Goal: Check status: Check status

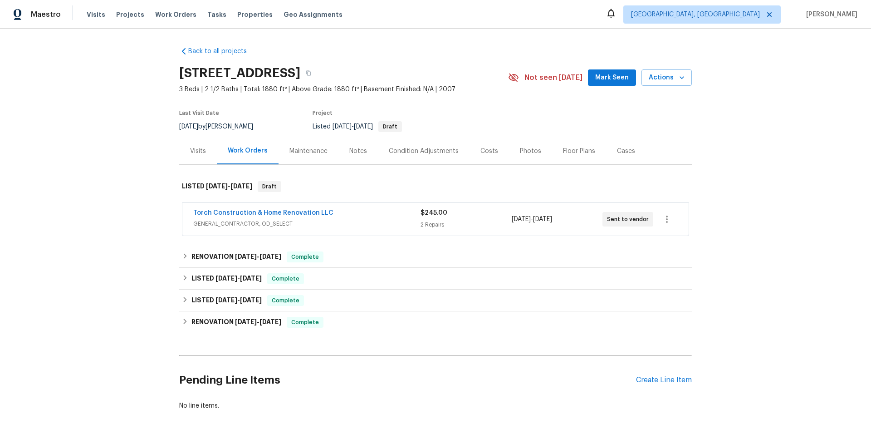
click at [200, 150] on div "Visits" at bounding box center [198, 150] width 16 height 9
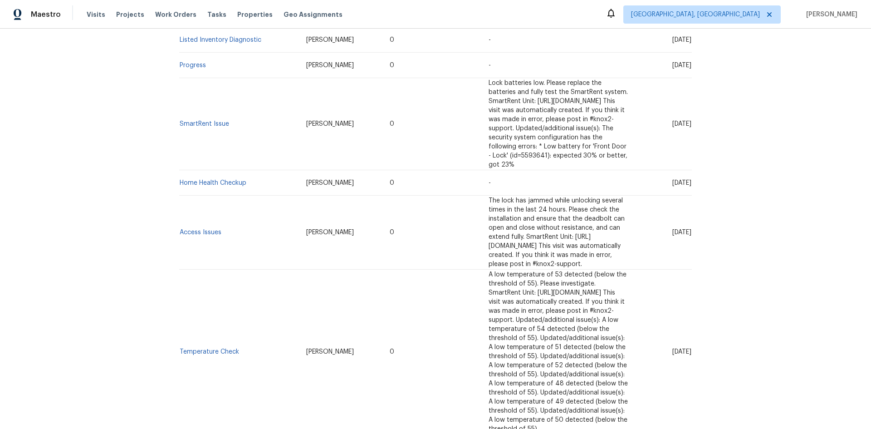
scroll to position [726, 0]
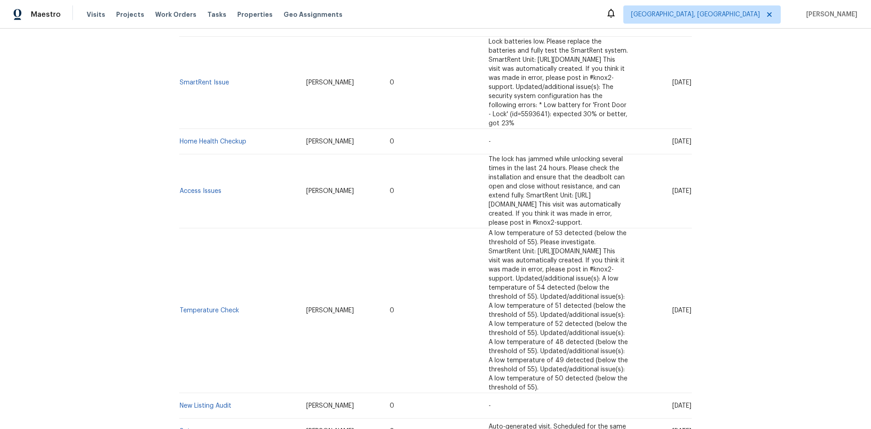
click at [179, 418] on td "Setup" at bounding box center [239, 430] width 120 height 25
click at [190, 418] on td "Setup" at bounding box center [239, 430] width 120 height 25
click at [183, 428] on link "Setup" at bounding box center [189, 431] width 18 height 6
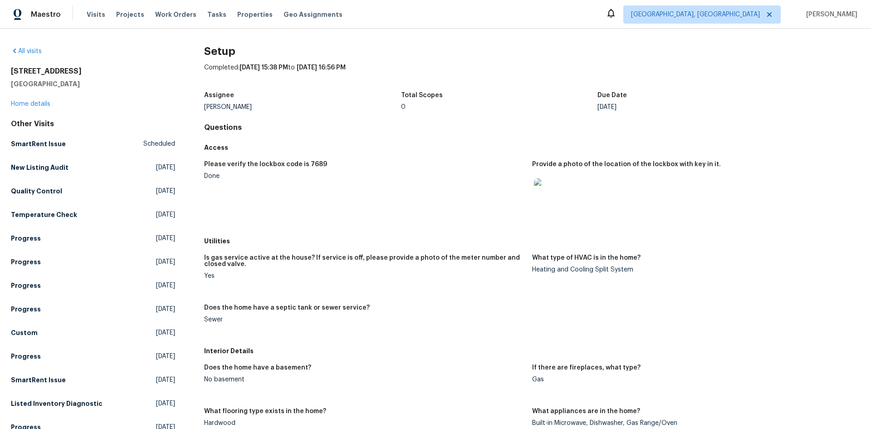
click at [541, 195] on img at bounding box center [548, 192] width 29 height 29
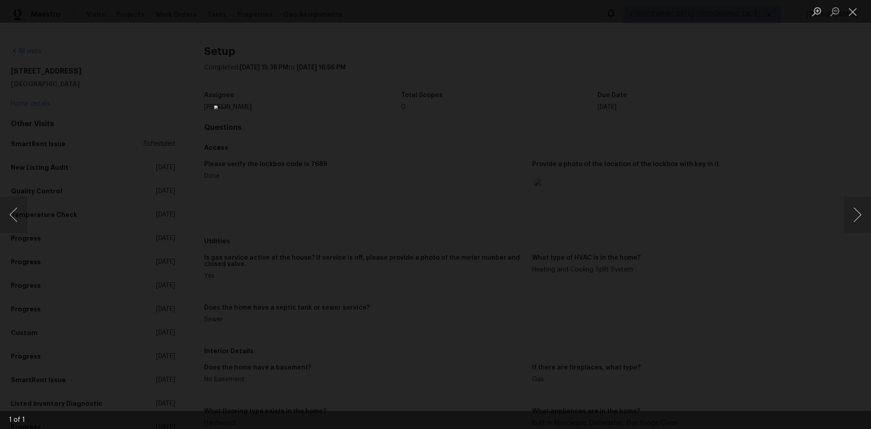
click at [703, 139] on div "Lightbox" at bounding box center [435, 214] width 871 height 429
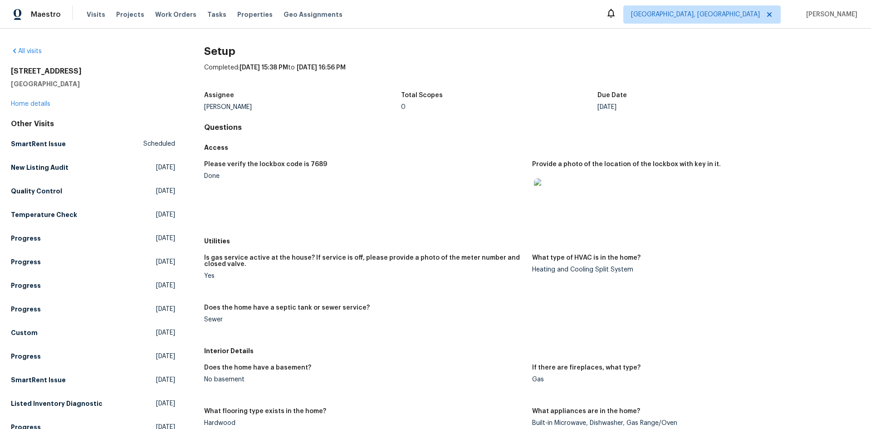
drag, startPoint x: 520, startPoint y: 208, endPoint x: 531, endPoint y: 200, distance: 13.6
click at [527, 201] on figure "Please verify the lockbox code is 7689 Done" at bounding box center [368, 194] width 328 height 66
click at [546, 191] on img at bounding box center [548, 192] width 29 height 29
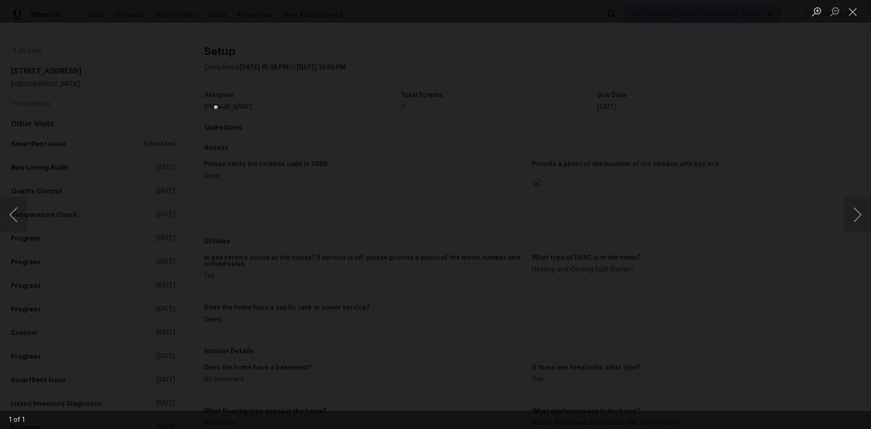
click at [675, 159] on div "Lightbox" at bounding box center [435, 214] width 871 height 429
